Goal: Transaction & Acquisition: Download file/media

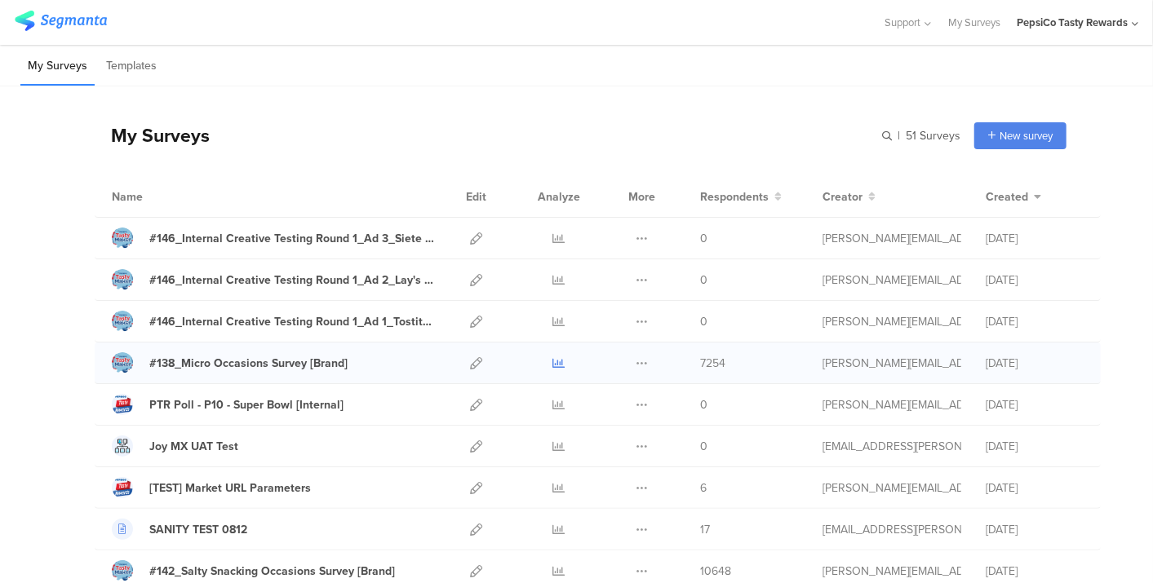
click at [553, 361] on icon at bounding box center [559, 363] width 12 height 12
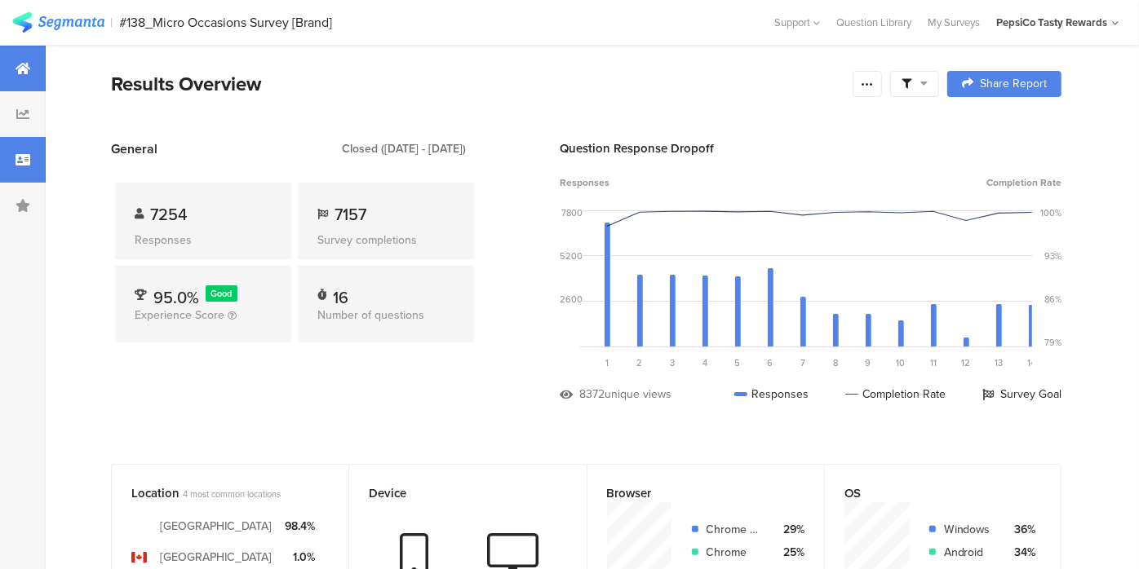
click at [0, 164] on html "You are using an unsupported version of Internet Explorer. Unsupported browsers…" at bounding box center [569, 284] width 1139 height 569
click at [14, 146] on div at bounding box center [23, 160] width 46 height 46
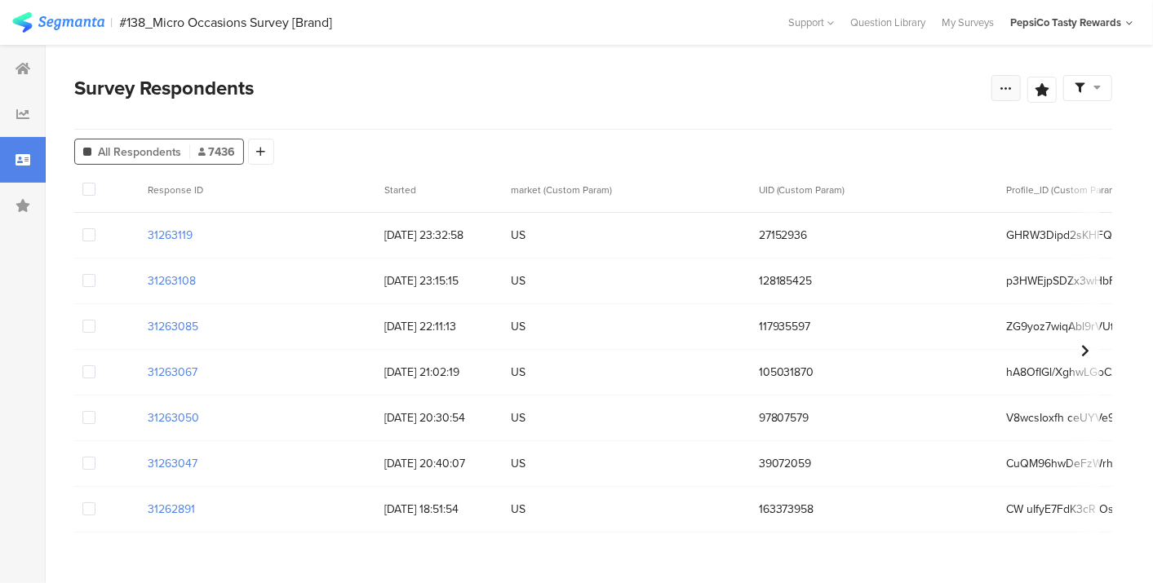
click at [993, 82] on div at bounding box center [1005, 88] width 29 height 26
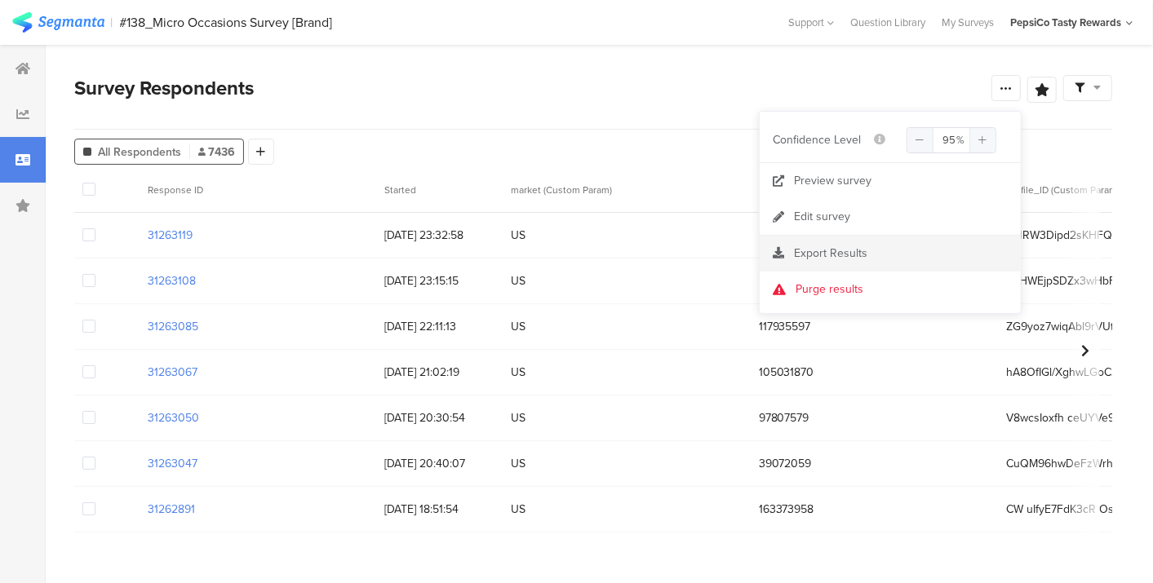
click at [847, 263] on section "Export Results" at bounding box center [889, 254] width 261 height 36
click at [847, 254] on span "Export Results" at bounding box center [830, 253] width 73 height 17
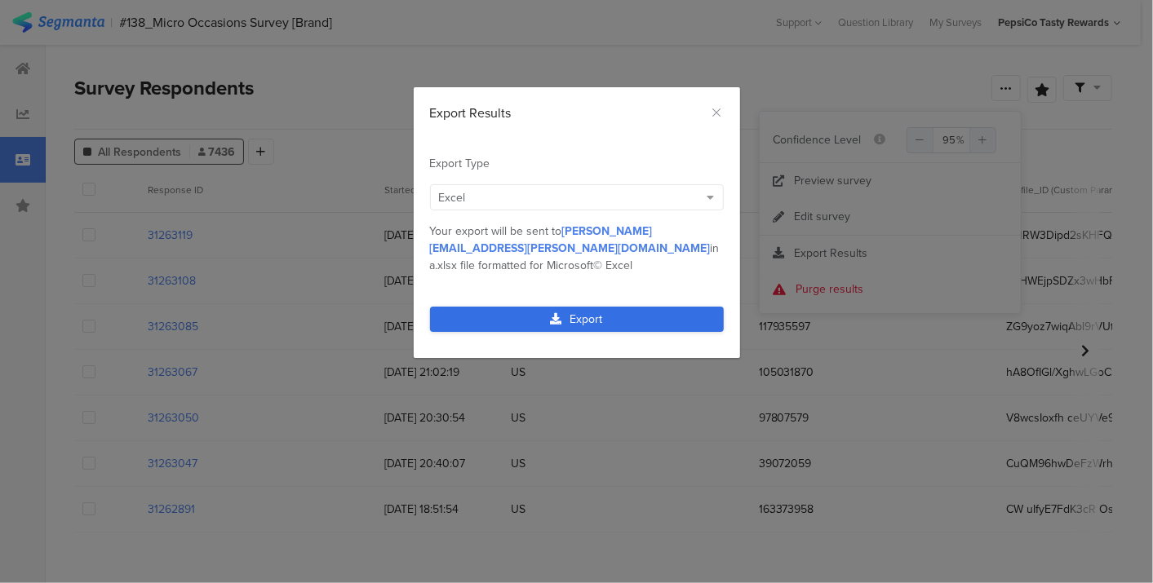
click at [583, 310] on link "Export" at bounding box center [577, 319] width 294 height 25
